Goal: Find specific page/section: Find specific page/section

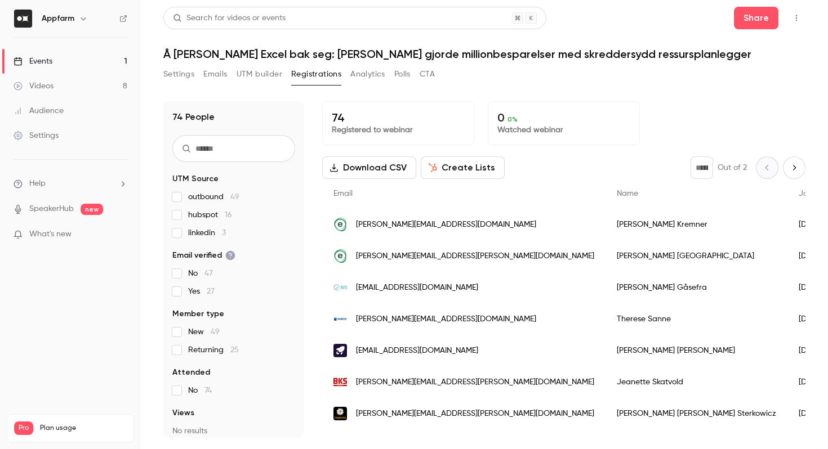
click at [239, 152] on input "text" at bounding box center [233, 148] width 123 height 27
type input "***"
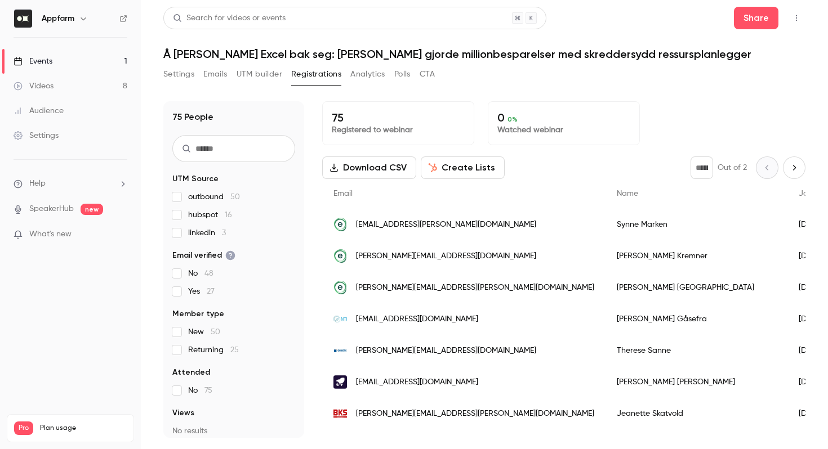
click at [199, 158] on input "text" at bounding box center [233, 148] width 123 height 27
type input "****"
